Goal: Information Seeking & Learning: Check status

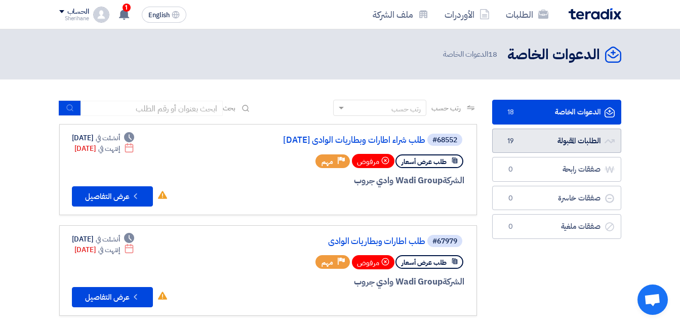
click at [555, 144] on link "الطلبات المقبولة الطلبات المقبولة 19" at bounding box center [556, 141] width 129 height 25
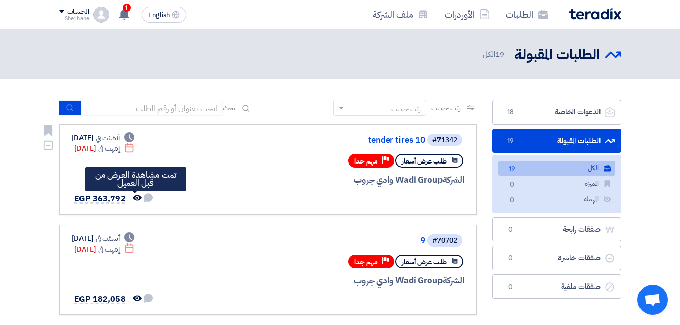
click at [138, 198] on use at bounding box center [137, 198] width 9 height 6
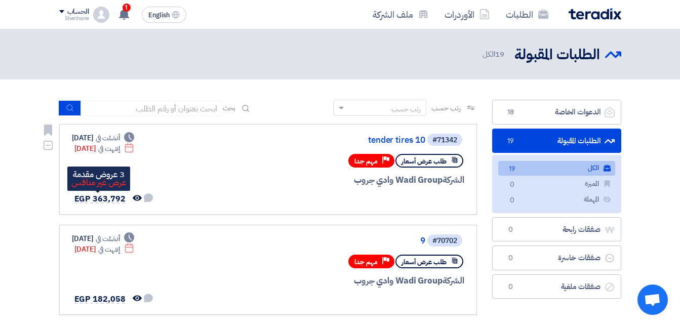
click at [110, 196] on span "EGP 363,792" at bounding box center [99, 199] width 51 height 12
click at [93, 198] on span "EGP 363,792" at bounding box center [99, 199] width 51 height 12
click at [94, 200] on span "EGP 363,792" at bounding box center [99, 199] width 51 height 12
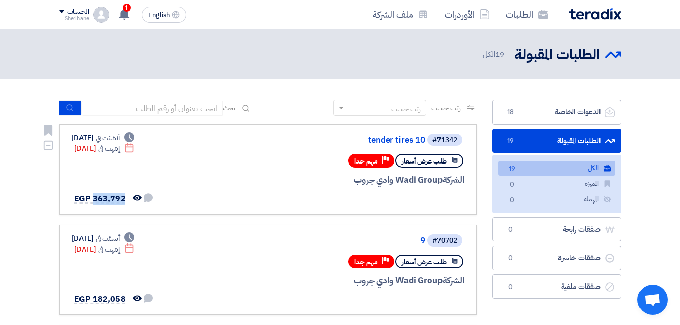
click at [91, 173] on div "Deadline أنشئت في [DATE] Deadline إنتهت في [DATE] لم تتم أي محادثة بينك وبين ال…" at bounding box center [113, 169] width 83 height 73
drag, startPoint x: 91, startPoint y: 173, endPoint x: 212, endPoint y: 201, distance: 123.8
click at [212, 201] on div "#71342 tender tires 10 طلب عرض أسعار Priority مهم جدا الشركة Wadi Group وادي جر…" at bounding box center [268, 169] width 392 height 73
click at [90, 142] on div "Deadline أنشئت في [DATE]" at bounding box center [103, 138] width 63 height 11
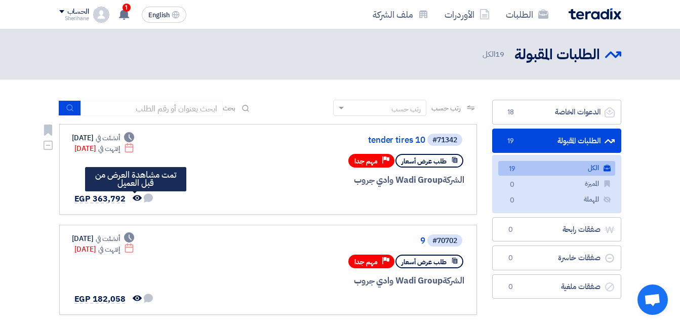
click at [135, 195] on icon "تمت مشاهدة العرض من قبل العميل" at bounding box center [137, 197] width 9 height 9
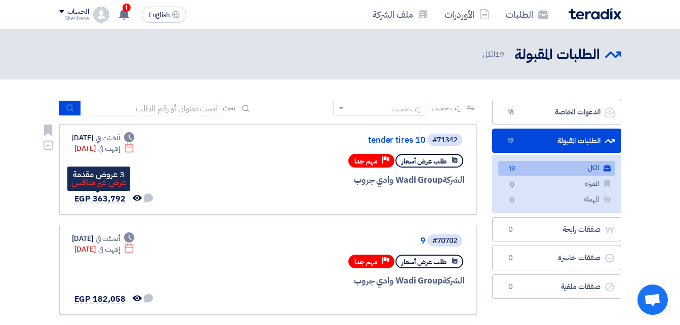
click at [97, 195] on span "EGP 363,792" at bounding box center [99, 199] width 51 height 12
click at [95, 199] on span "EGP 363,792" at bounding box center [99, 199] width 51 height 12
click at [97, 199] on span "EGP 363,792" at bounding box center [99, 199] width 51 height 12
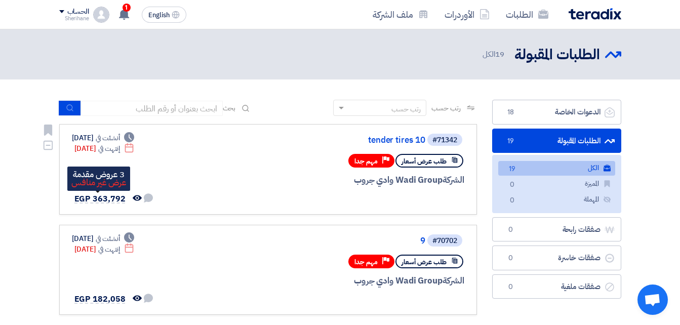
click at [97, 199] on span "EGP 363,792" at bounding box center [99, 199] width 51 height 12
click at [402, 174] on div "الشركة Wadi Group وادي جروب" at bounding box center [343, 180] width 244 height 13
click at [427, 164] on span "طلب عرض أسعار" at bounding box center [423, 161] width 45 height 10
click at [427, 159] on span "طلب عرض أسعار" at bounding box center [423, 161] width 45 height 10
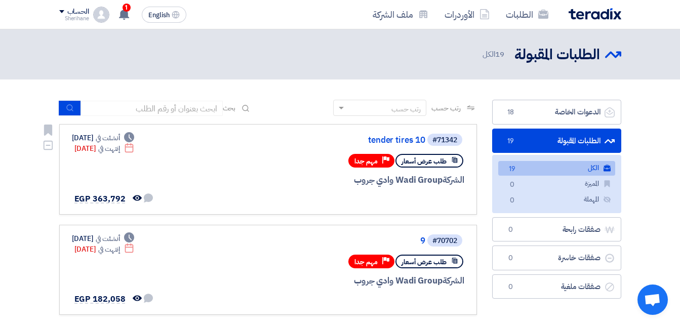
click at [461, 159] on div "طلب عرض أسعار" at bounding box center [429, 161] width 68 height 14
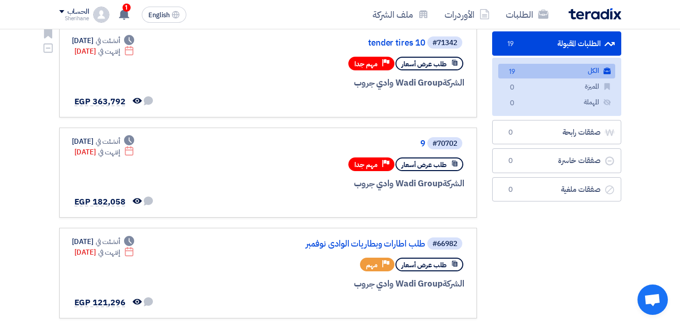
scroll to position [101, 0]
